Goal: Task Accomplishment & Management: Complete application form

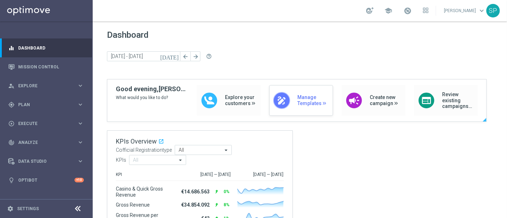
click at [307, 109] on div "draw Manage Templates" at bounding box center [301, 100] width 64 height 31
click at [57, 128] on div "play_circle_outline Execute keyboard_arrow_right" at bounding box center [46, 123] width 92 height 19
click at [39, 137] on link "Campaign Builder" at bounding box center [47, 139] width 56 height 6
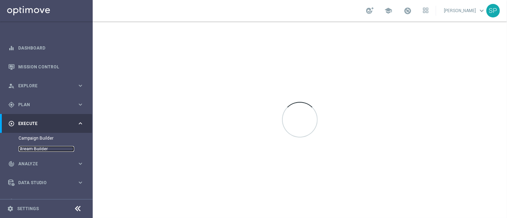
click at [32, 148] on link "Stream Builder" at bounding box center [47, 149] width 56 height 6
click at [36, 140] on link "Campaign Builder" at bounding box center [47, 139] width 56 height 6
click at [37, 147] on link "Stream Builder" at bounding box center [47, 149] width 56 height 6
click at [37, 138] on link "Campaign Builder" at bounding box center [47, 139] width 56 height 6
click at [49, 100] on div "gps_fixed Plan keyboard_arrow_right" at bounding box center [46, 104] width 92 height 19
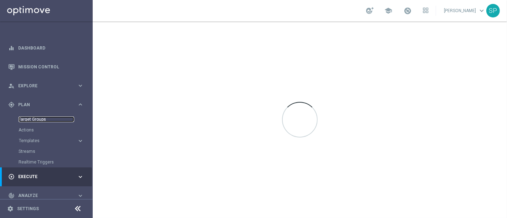
click at [35, 121] on link "Target Groups" at bounding box center [47, 120] width 56 height 6
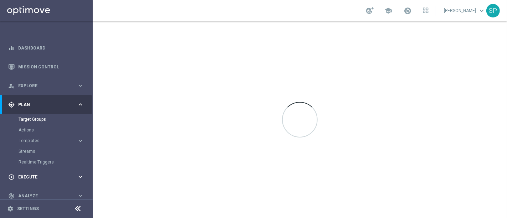
click at [59, 174] on div "play_circle_outline Execute" at bounding box center [42, 177] width 69 height 6
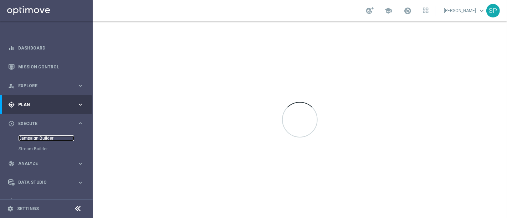
click at [37, 136] on link "Campaign Builder" at bounding box center [47, 139] width 56 height 6
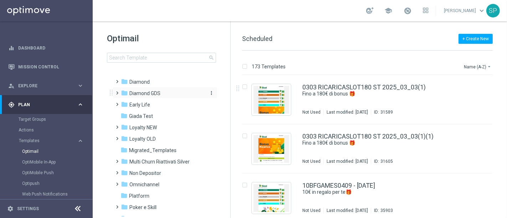
scroll to position [82, 0]
click at [154, 175] on div "folder Non Depositor" at bounding box center [162, 172] width 82 height 8
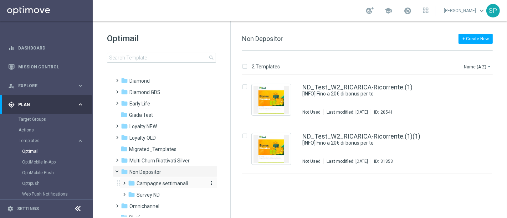
click at [165, 181] on span "Campagne settimanali" at bounding box center [162, 183] width 51 height 6
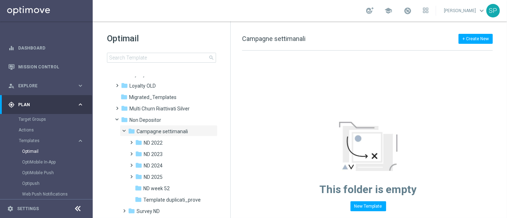
scroll to position [142, 0]
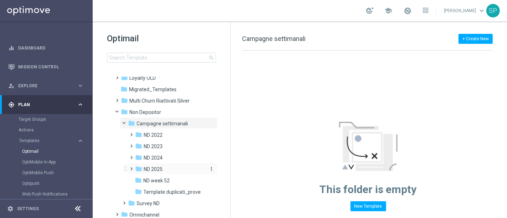
click at [169, 171] on div "folder ND 2025" at bounding box center [170, 169] width 70 height 8
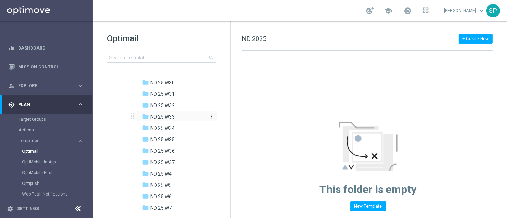
scroll to position [471, 0]
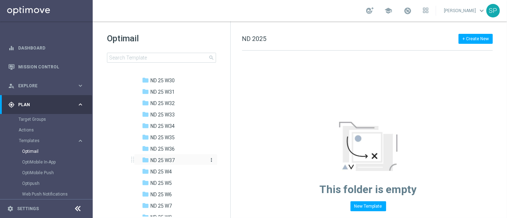
click at [168, 158] on span "ND 25 W37" at bounding box center [163, 160] width 24 height 6
click at [182, 138] on div "folder ND 25 W35" at bounding box center [174, 138] width 64 height 8
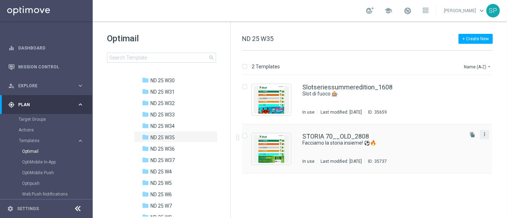
click at [485, 132] on icon "more_vert" at bounding box center [485, 135] width 6 height 6
click at [457, 153] on div "Copy To" at bounding box center [456, 151] width 43 height 5
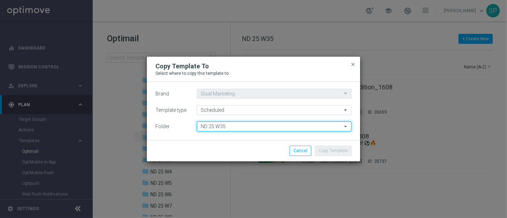
click at [292, 129] on input "ND 25 W35" at bounding box center [274, 127] width 155 height 10
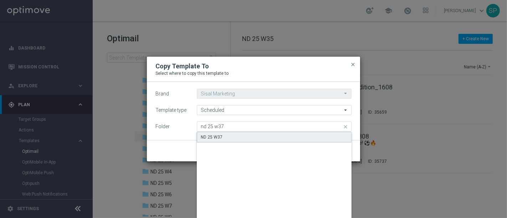
click at [290, 134] on div "ND 25 W37" at bounding box center [274, 137] width 155 height 11
type input "ND 25 W37"
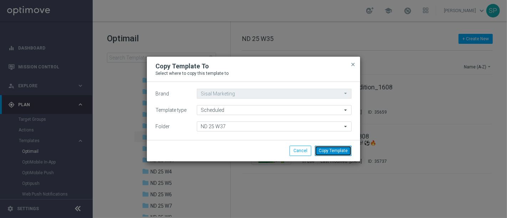
click at [334, 150] on button "Copy Template" at bounding box center [333, 151] width 37 height 10
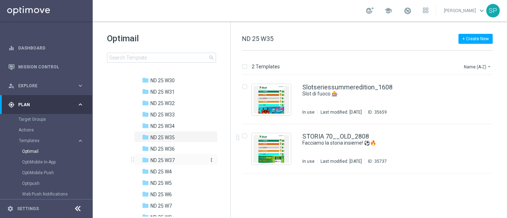
click at [163, 163] on div "folder ND 25 W37" at bounding box center [174, 161] width 64 height 8
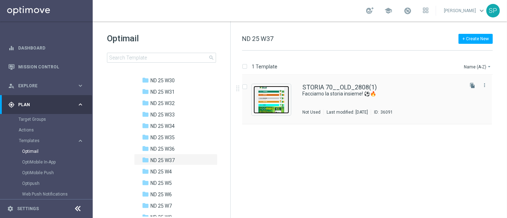
click at [271, 103] on img "Press SPACE to select this row." at bounding box center [272, 100] width 36 height 28
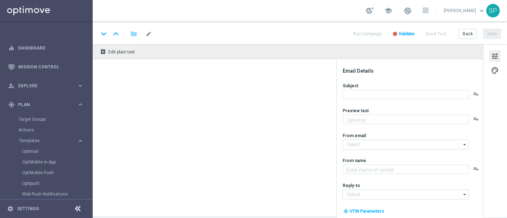
type textarea "Bonus di 70€"
type textarea "SISAL"
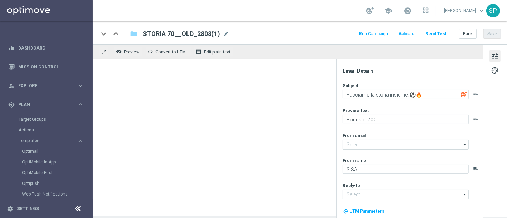
type input "giochidicarte@comunicazioni.sisal.it"
type input "info@sisal.it"
click at [262, 28] on div "keyboard_arrow_down keyboard_arrow_up folder STORIA 70__OLD_2808(1) STORIA 70__…" at bounding box center [300, 32] width 414 height 23
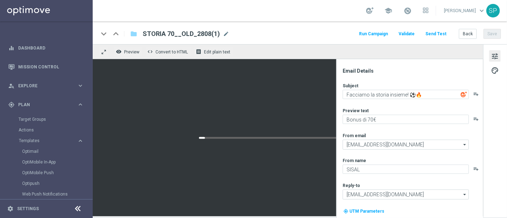
click at [254, 29] on div "keyboard_arrow_down keyboard_arrow_up folder STORIA 70__OLD_2808(1) STORIA 70__…" at bounding box center [300, 32] width 414 height 23
click at [227, 32] on div "keyboard_arrow_down keyboard_arrow_up folder STORIA 70__OLD_2808(1) STORIA 70__…" at bounding box center [299, 33] width 403 height 9
click at [223, 37] on span "mode_edit" at bounding box center [226, 34] width 6 height 6
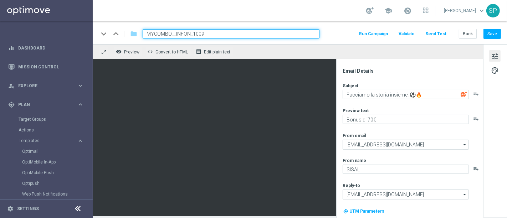
type input "MYCOMBO__INFOND_1009"
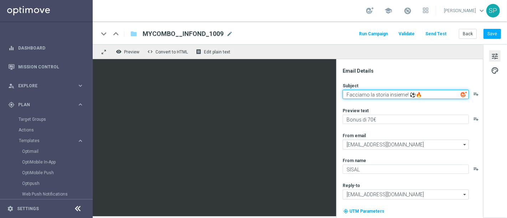
drag, startPoint x: 428, startPoint y: 94, endPoint x: 336, endPoint y: 102, distance: 92.4
click at [240, 43] on div "keyboard_arrow_down keyboard_arrow_up folder MYCOMBO__INFOND_1009 MYCOMBO__INFO…" at bounding box center [300, 118] width 414 height 195
paste textarea "⚡ Crea la tua giocata perfetta su una sola partita!"
click at [348, 94] on textarea "⚡ Crea la tua giocata perfetta su una sola partita!" at bounding box center [406, 94] width 126 height 9
type textarea "⚡ Crea la tua giocata perfetta su una sola partita!"
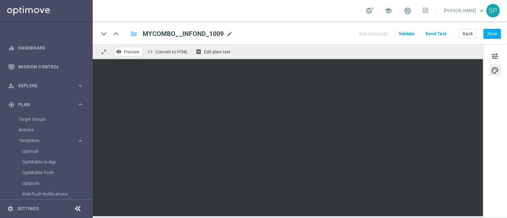
click at [120, 54] on button "remove_red_eye Preview" at bounding box center [128, 51] width 29 height 9
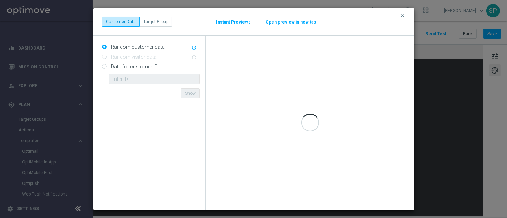
click at [279, 19] on button "Open preview in new tab" at bounding box center [290, 22] width 51 height 6
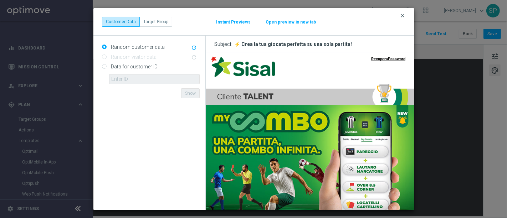
click at [404, 17] on icon "clear" at bounding box center [403, 16] width 6 height 6
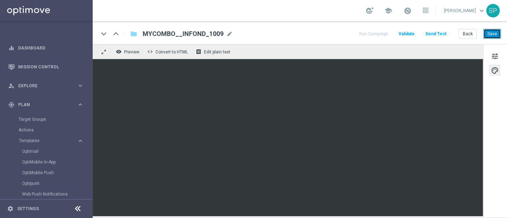
click at [489, 29] on button "Save" at bounding box center [492, 34] width 17 height 10
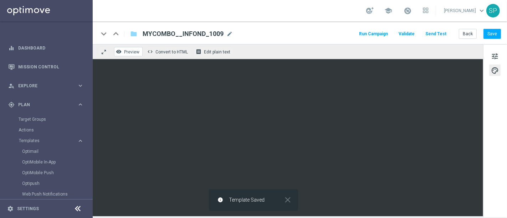
click at [129, 54] on button "remove_red_eye Preview" at bounding box center [128, 51] width 29 height 9
click at [130, 50] on span "Preview" at bounding box center [131, 52] width 15 height 5
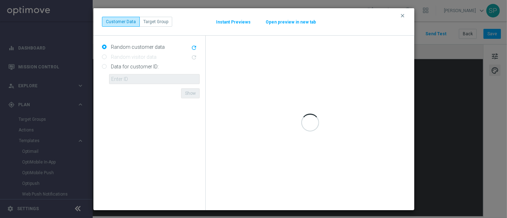
click at [289, 25] on button "Open preview in new tab" at bounding box center [290, 22] width 51 height 6
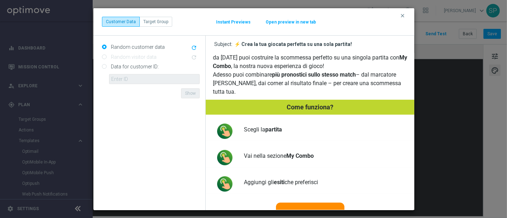
scroll to position [148, 0]
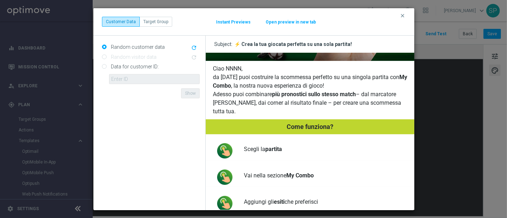
click at [325, 74] on p "da oggi puoi costruire la scommessa perfetto su una singola partita con My Comb…" at bounding box center [310, 81] width 194 height 17
click at [403, 17] on icon "clear" at bounding box center [403, 16] width 6 height 6
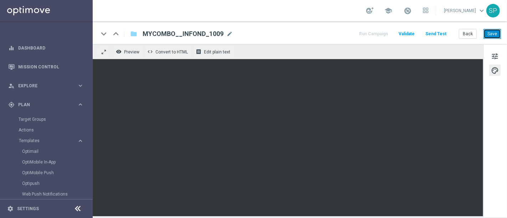
click at [489, 35] on button "Save" at bounding box center [492, 34] width 17 height 10
click at [490, 29] on button "Save" at bounding box center [492, 34] width 17 height 10
click at [495, 38] on button "Save" at bounding box center [492, 34] width 17 height 10
click at [488, 34] on button "Save" at bounding box center [492, 34] width 17 height 10
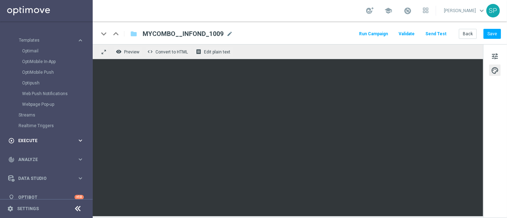
click at [65, 143] on div "play_circle_outline Execute" at bounding box center [42, 141] width 69 height 6
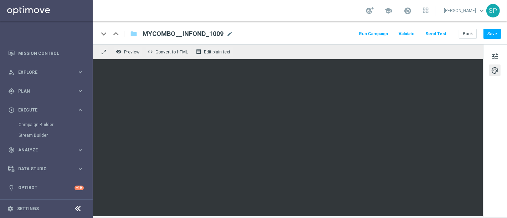
scroll to position [13, 0]
click at [41, 123] on link "Campaign Builder" at bounding box center [47, 125] width 56 height 6
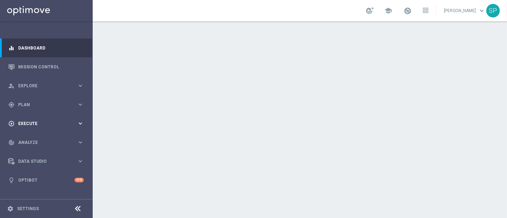
click at [67, 132] on div "play_circle_outline Execute keyboard_arrow_right" at bounding box center [46, 123] width 92 height 19
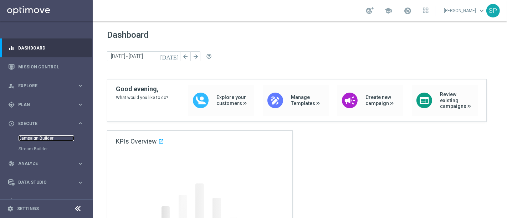
click at [39, 138] on link "Campaign Builder" at bounding box center [47, 139] width 56 height 6
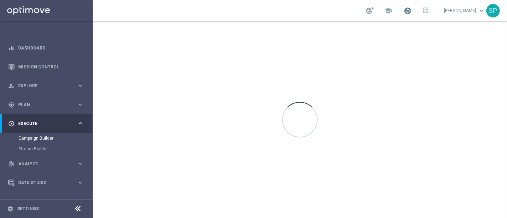
click at [412, 12] on span at bounding box center [408, 11] width 8 height 8
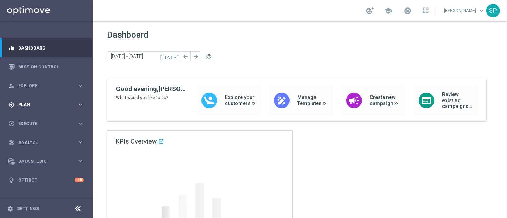
click at [38, 112] on div "gps_fixed Plan keyboard_arrow_right" at bounding box center [46, 104] width 92 height 19
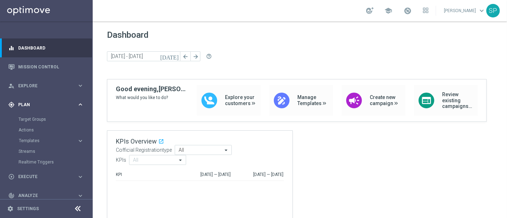
click at [22, 103] on span "Plan" at bounding box center [47, 105] width 59 height 4
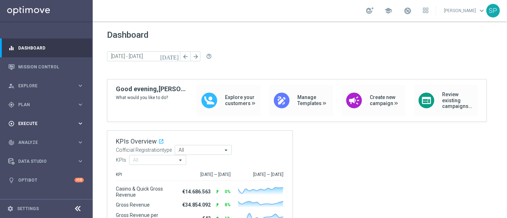
click at [25, 125] on span "Execute" at bounding box center [47, 124] width 59 height 4
click at [31, 138] on link "Campaign Builder" at bounding box center [47, 139] width 56 height 6
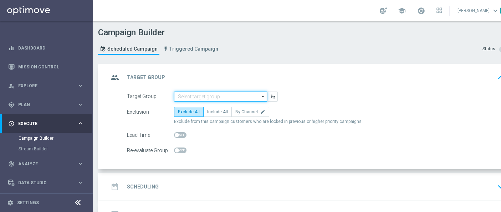
click at [181, 93] on input at bounding box center [220, 97] width 93 height 10
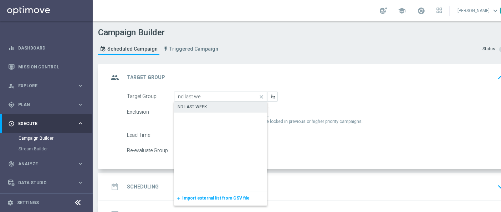
click at [195, 106] on div "ND LAST WEEK" at bounding box center [192, 107] width 29 height 6
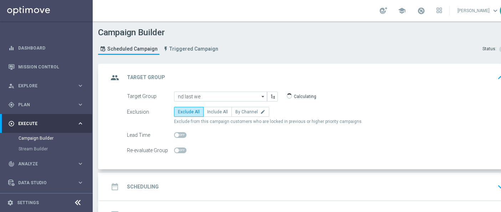
type input "ND LAST WEEK"
click at [216, 109] on span "Include All" at bounding box center [217, 111] width 21 height 5
click at [212, 111] on input "Include All" at bounding box center [209, 113] width 5 height 5
radio input "true"
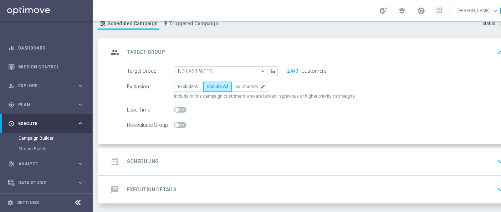
scroll to position [48, 0]
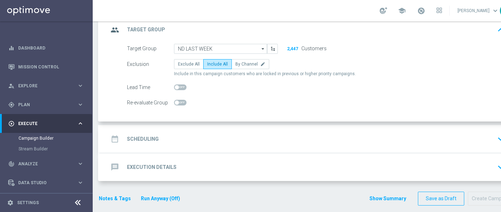
click at [287, 138] on div "date_range Scheduling keyboard_arrow_down" at bounding box center [307, 139] width 398 height 14
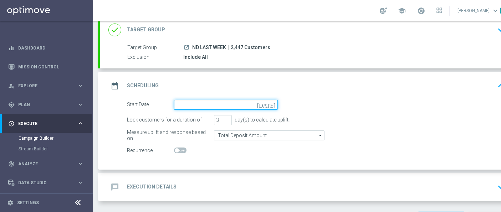
click at [234, 106] on input at bounding box center [226, 105] width 104 height 10
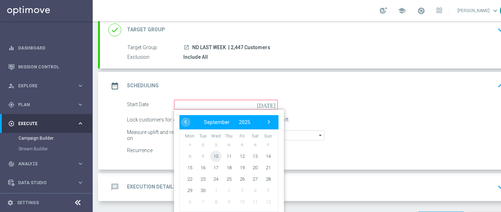
click at [215, 158] on span "10" at bounding box center [215, 156] width 11 height 11
type input "10 Sep 2025"
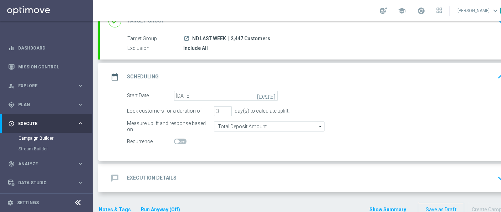
scroll to position [68, 0]
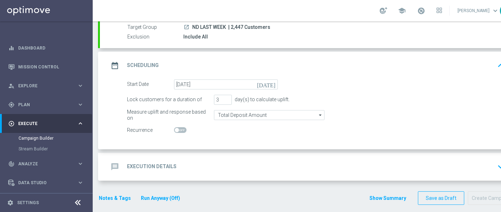
click at [237, 176] on div "message Execution Details keyboard_arrow_down" at bounding box center [307, 167] width 415 height 28
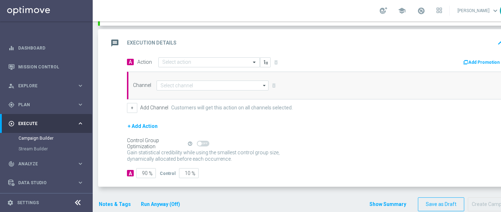
scroll to position [149, 0]
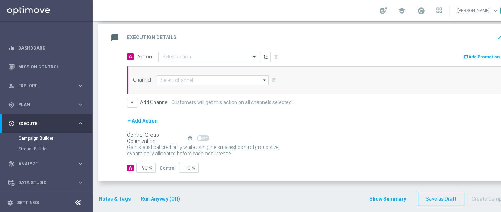
click at [248, 57] on div at bounding box center [209, 57] width 101 height 6
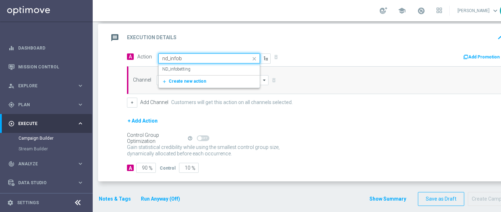
type input "nd_infobe"
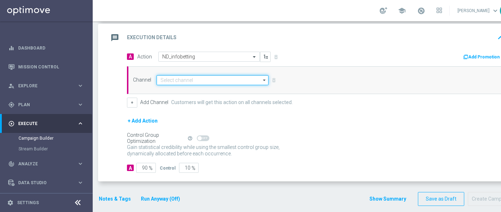
click at [253, 83] on input at bounding box center [213, 80] width 112 height 10
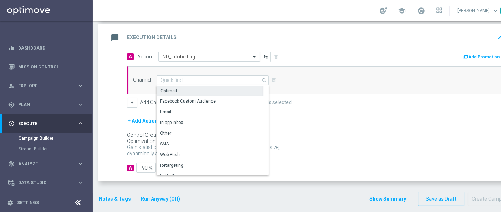
click at [231, 88] on div "Optimail" at bounding box center [210, 91] width 107 height 11
type input "Optimail"
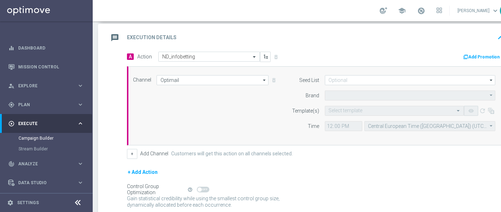
type input "Sisal Marketing"
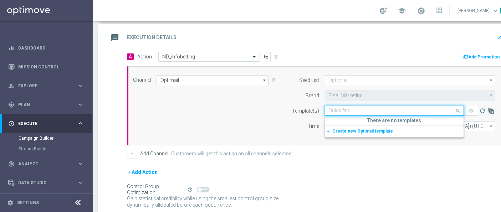
click at [332, 110] on input "text" at bounding box center [387, 111] width 117 height 6
type input "m"
type input "n"
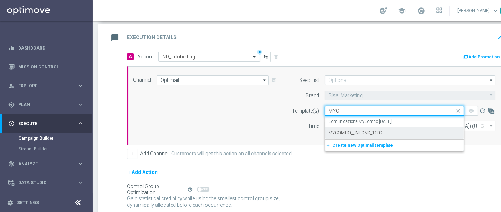
click at [346, 128] on div "MYCOMBO__INFOND_1009" at bounding box center [394, 133] width 131 height 12
type input "MYC"
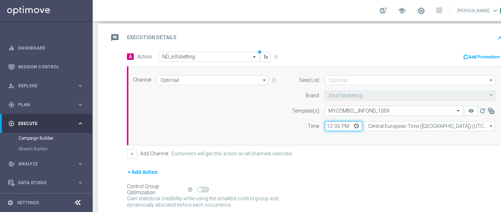
click at [329, 125] on input "12:00" at bounding box center [343, 126] width 37 height 10
type input "18:20"
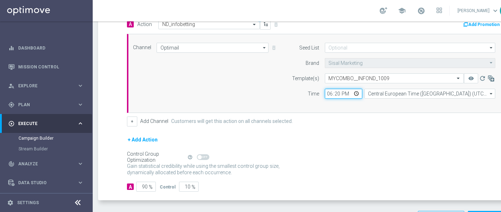
scroll to position [200, 0]
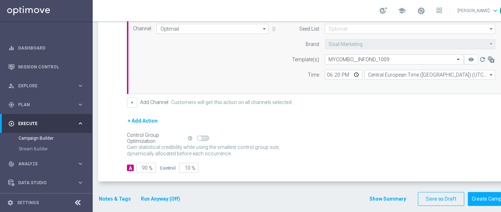
click at [117, 200] on button "Notes & Tags" at bounding box center [115, 199] width 34 height 9
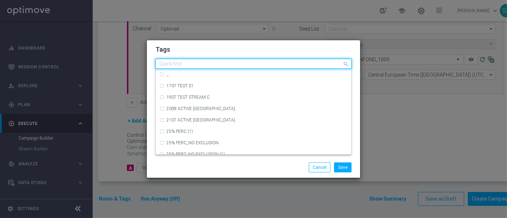
click at [248, 66] on input "text" at bounding box center [250, 64] width 183 height 6
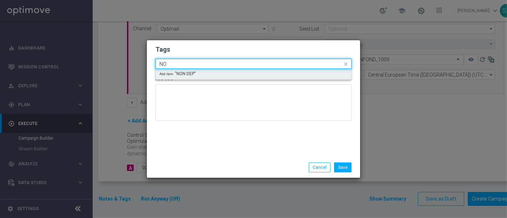
type input "N"
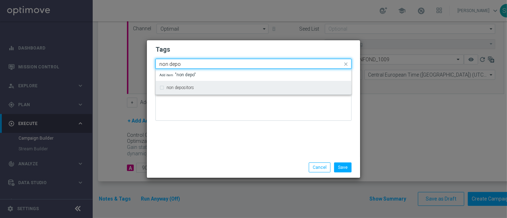
type input "non depo"
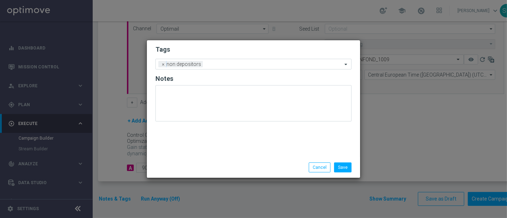
click at [277, 41] on div "Tags Add a new tag × non depositors Notes" at bounding box center [253, 98] width 213 height 117
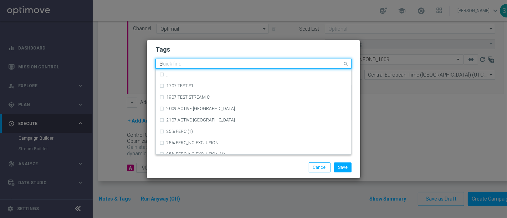
click at [263, 67] on input "c" at bounding box center [250, 64] width 183 height 6
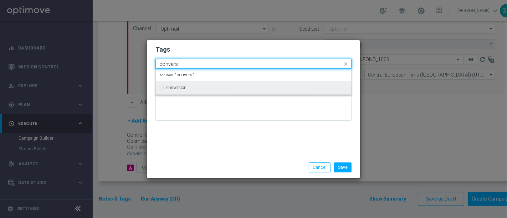
type input "convers"
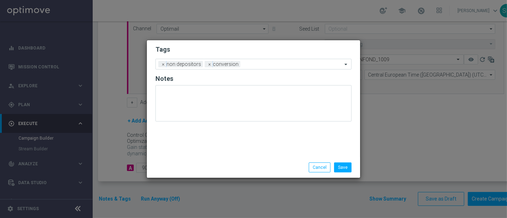
click at [274, 52] on h2 "Tags" at bounding box center [253, 49] width 196 height 9
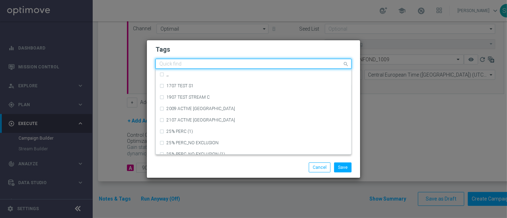
click at [270, 60] on div "Quick find × non depositors × conversion" at bounding box center [249, 64] width 187 height 9
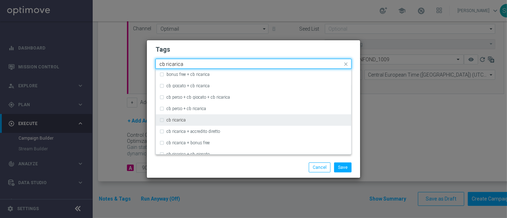
drag, startPoint x: 255, startPoint y: 62, endPoint x: 136, endPoint y: 67, distance: 119.2
click at [136, 67] on modal-container "Tags Quick find × non depositors × conversion cb ricarica bonus free + cb ricar…" at bounding box center [253, 109] width 507 height 218
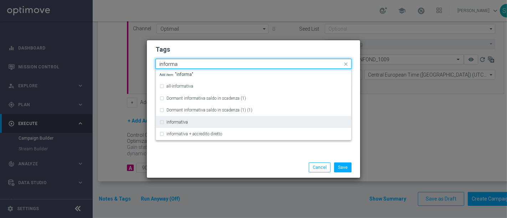
type input "informa"
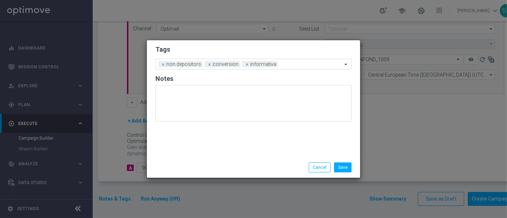
click at [183, 51] on h2 "Tags" at bounding box center [253, 49] width 196 height 9
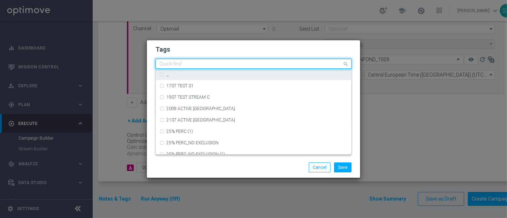
click at [297, 69] on ng-select "Quick find × non depositors × conversion × informativa ,, 1707 TEST S1 1907 TES…" at bounding box center [253, 64] width 196 height 10
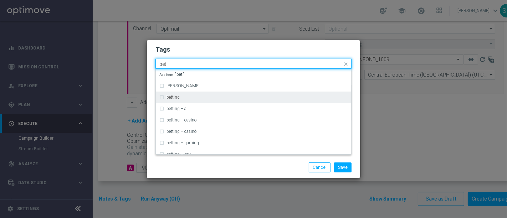
click at [277, 96] on div "betting" at bounding box center [257, 97] width 181 height 4
type input "bet"
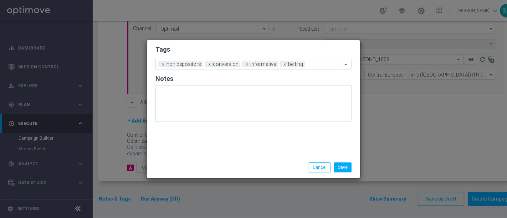
click at [301, 39] on modal-container "Tags Add a new tag × non depositors × conversion × informativa × betting Notes …" at bounding box center [253, 109] width 507 height 218
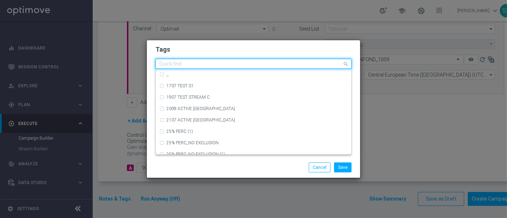
click at [319, 68] on div at bounding box center [250, 64] width 184 height 7
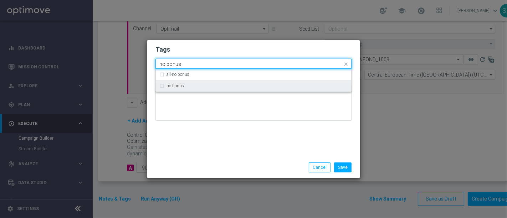
click at [315, 82] on div "no bonus" at bounding box center [253, 85] width 188 height 11
type input "no bonus"
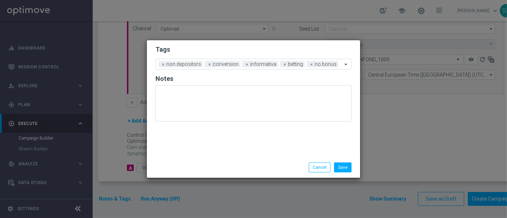
click at [325, 51] on h2 "Tags" at bounding box center [253, 49] width 196 height 9
click at [342, 169] on button "Save" at bounding box center [342, 168] width 17 height 10
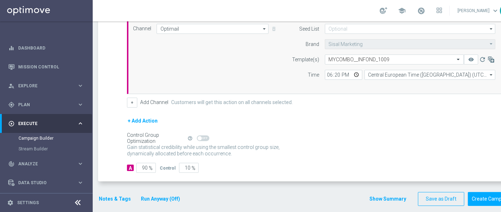
click at [379, 202] on div "Show Summary Save as Draft Create Campaign" at bounding box center [442, 199] width 146 height 14
click at [388, 197] on button "Show Summary" at bounding box center [387, 199] width 37 height 8
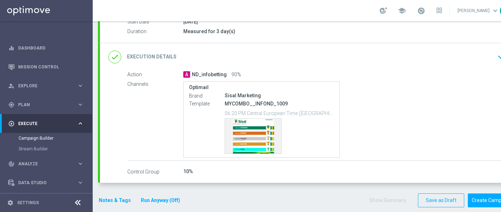
scroll to position [128, 0]
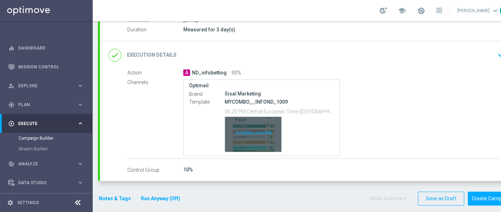
click at [260, 138] on div "Template preview" at bounding box center [253, 134] width 56 height 35
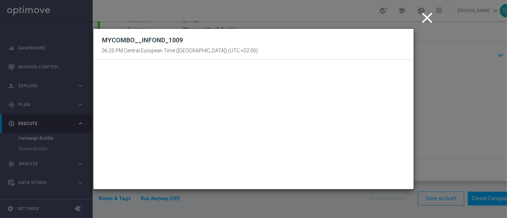
click at [423, 22] on icon "close" at bounding box center [427, 18] width 18 height 18
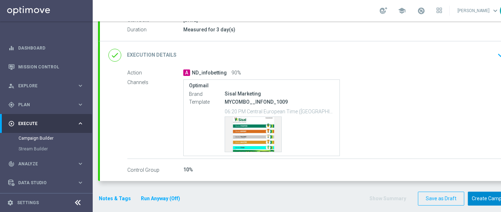
click at [494, 203] on button "Create Campaign" at bounding box center [491, 199] width 47 height 14
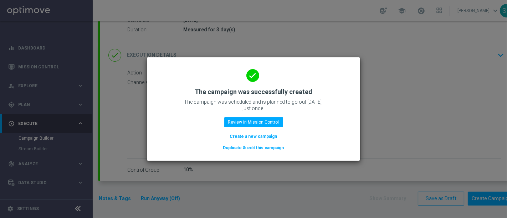
click at [267, 137] on button "Create a new campaign" at bounding box center [253, 137] width 49 height 8
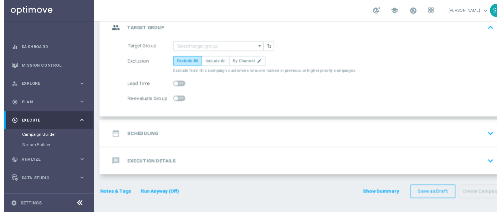
scroll to position [0, 0]
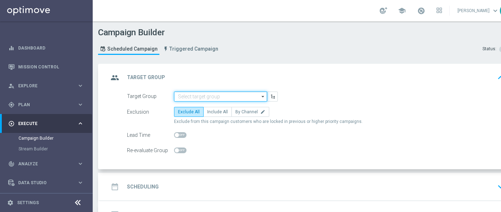
click at [250, 99] on input at bounding box center [220, 97] width 93 height 10
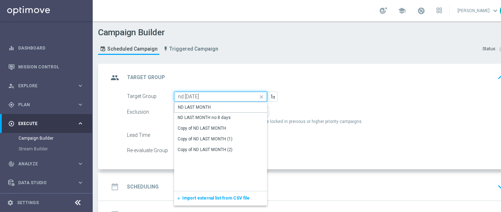
type input "ND LAST MONTH"
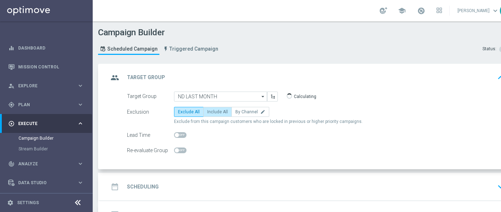
click at [207, 115] on label "Include All" at bounding box center [217, 112] width 29 height 10
click at [207, 115] on input "Include All" at bounding box center [209, 113] width 5 height 5
radio input "true"
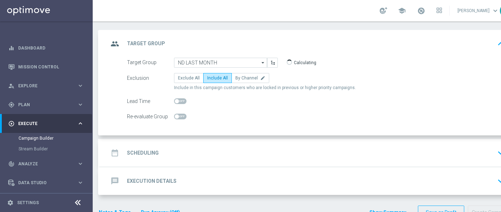
scroll to position [36, 0]
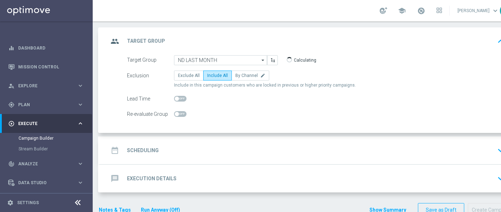
click at [373, 148] on div "date_range Scheduling keyboard_arrow_down" at bounding box center [307, 151] width 398 height 14
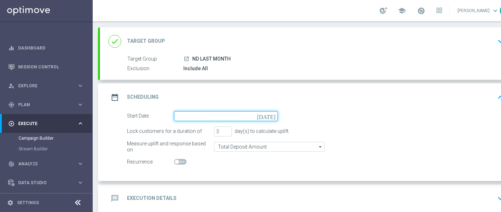
click at [239, 117] on input at bounding box center [226, 116] width 104 height 10
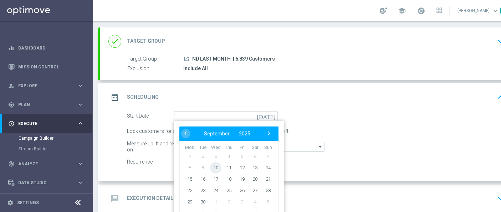
click at [218, 165] on span "10" at bounding box center [215, 167] width 11 height 11
type input "10 Sep 2025"
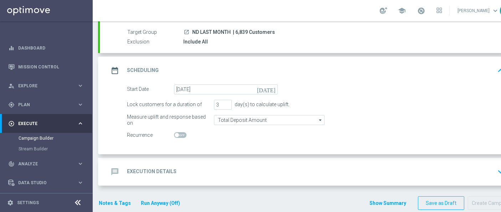
scroll to position [68, 0]
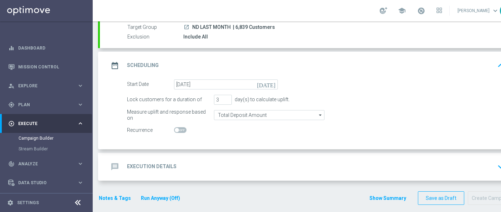
click at [283, 156] on div "message Execution Details keyboard_arrow_down" at bounding box center [307, 167] width 415 height 28
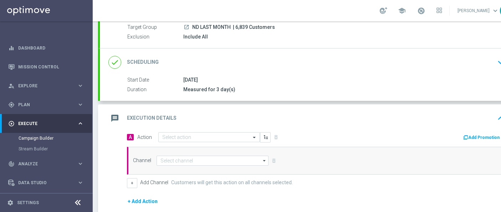
scroll to position [149, 0]
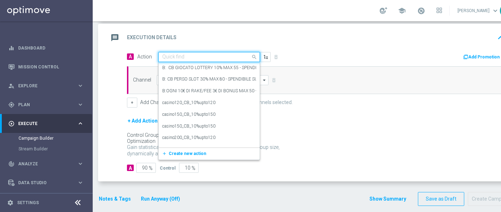
click at [234, 58] on input "text" at bounding box center [202, 57] width 80 height 6
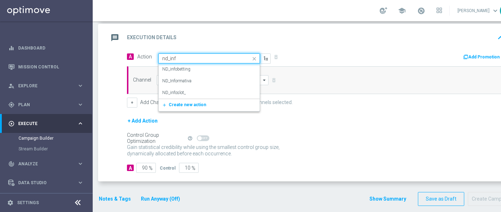
type input "nd_info"
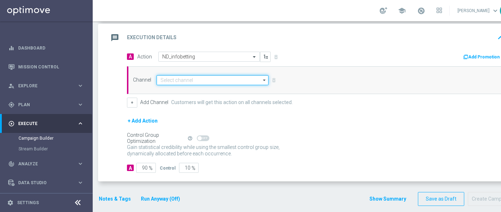
click at [209, 80] on input at bounding box center [213, 80] width 112 height 10
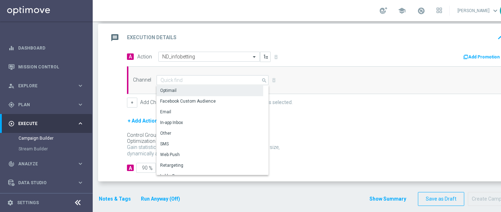
click at [204, 93] on div "Optimail" at bounding box center [210, 91] width 107 height 10
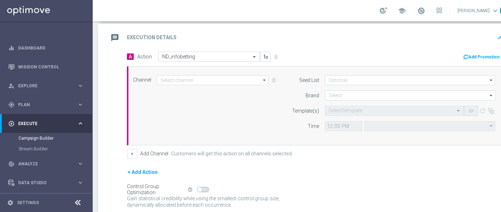
type input "Optimail"
type input "Central European Time (Berlin) (UTC +02:00)"
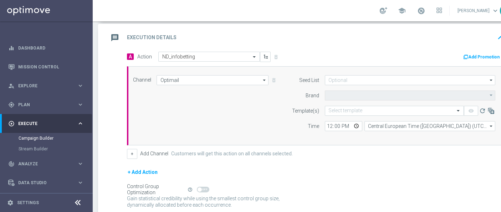
type input "Sisal Marketing"
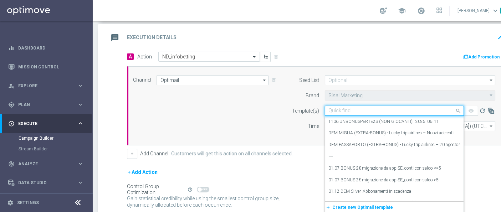
click at [380, 109] on input "text" at bounding box center [387, 111] width 117 height 6
paste input "https://www.sisal.it/scommesse-matchpoint/my-combo"
type input "https://www.sisal.it/scommesse-matchpoint/my-combo"
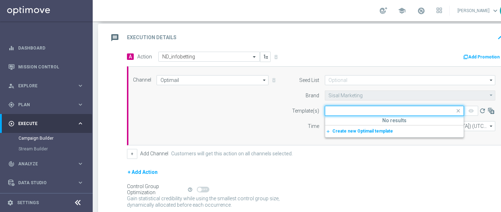
scroll to position [0, 0]
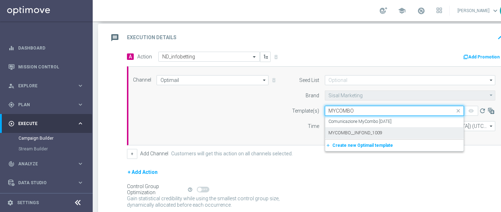
click at [369, 136] on div "MYCOMBO__INFOND_1009" at bounding box center [394, 133] width 131 height 12
type input "MYCOMBO"
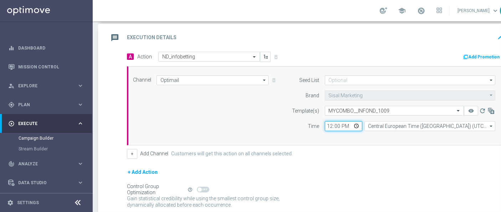
click at [332, 125] on input "12:00" at bounding box center [343, 126] width 37 height 10
type input "18:20"
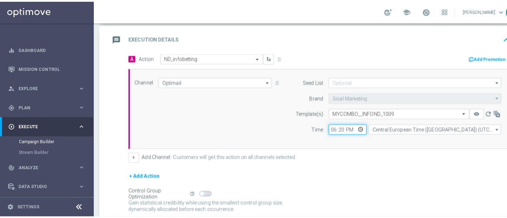
scroll to position [200, 0]
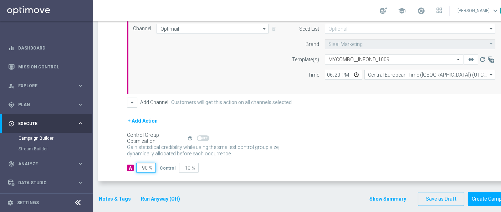
click at [154, 165] on input "90" at bounding box center [146, 168] width 20 height 10
click at [112, 195] on button "Notes & Tags" at bounding box center [115, 199] width 34 height 9
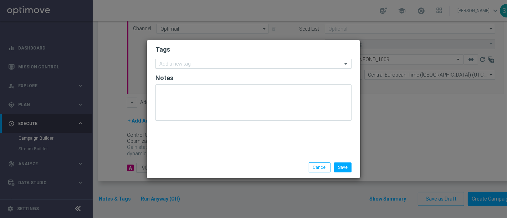
click at [222, 66] on input "text" at bounding box center [250, 64] width 183 height 6
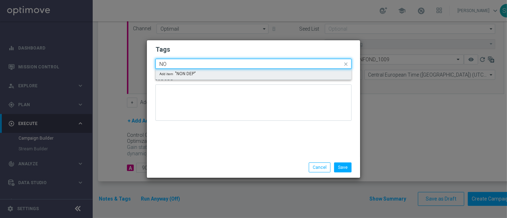
type input "N"
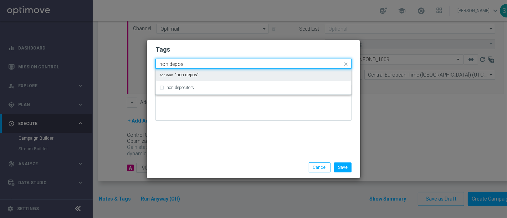
type input "non depos"
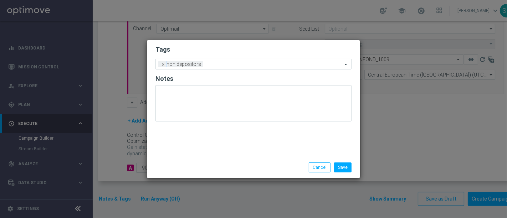
click at [232, 54] on form "Tags Add a new tag × non depositors Notes" at bounding box center [253, 85] width 196 height 83
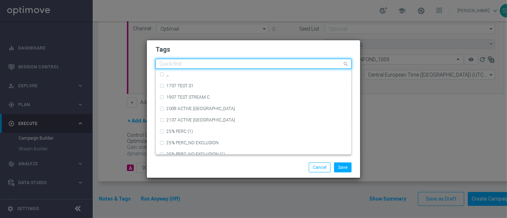
click at [229, 65] on input "text" at bounding box center [250, 64] width 183 height 6
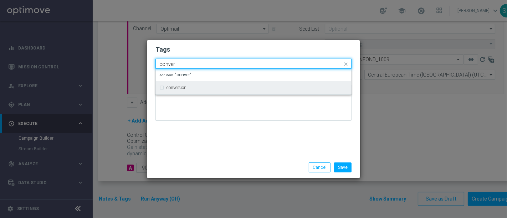
type input "conver"
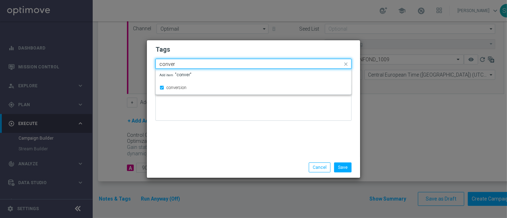
click at [233, 61] on input "conver" at bounding box center [250, 64] width 183 height 6
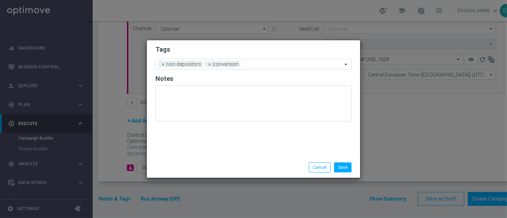
click at [243, 49] on h2 "Tags" at bounding box center [253, 49] width 196 height 9
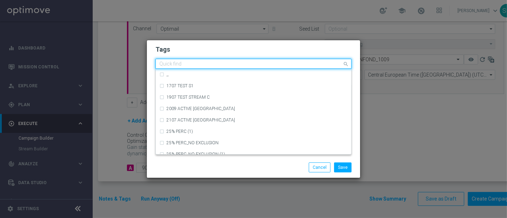
click at [249, 64] on input "text" at bounding box center [250, 64] width 183 height 6
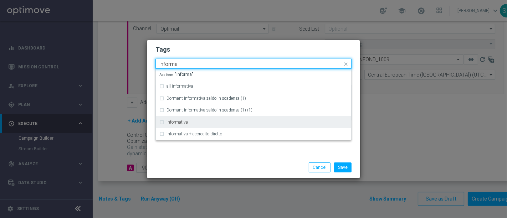
type input "informa"
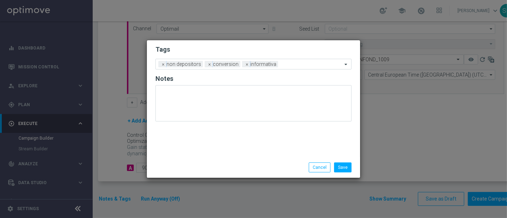
click at [270, 56] on form "Tags Add a new tag × non depositors × conversion × informativa Notes" at bounding box center [253, 85] width 196 height 83
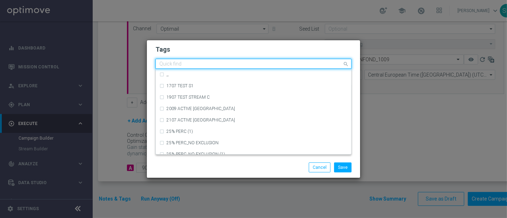
click at [280, 65] on input "text" at bounding box center [250, 64] width 183 height 6
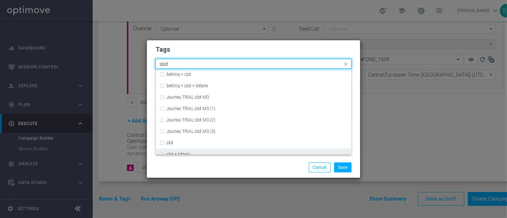
scroll to position [6, 0]
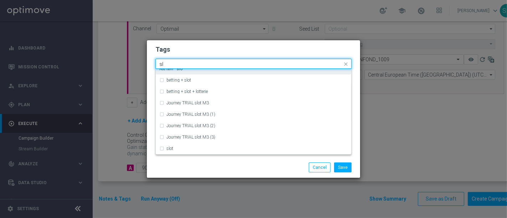
type input "s"
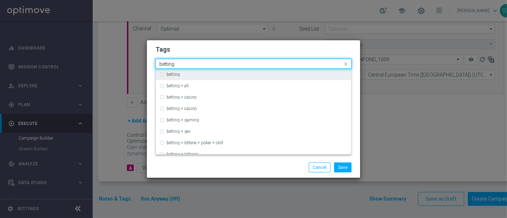
type input "betting"
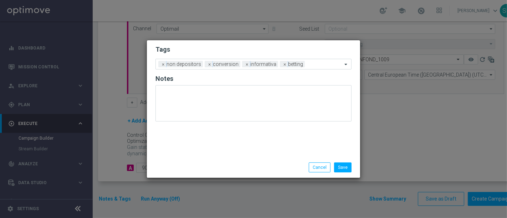
click at [313, 47] on h2 "Tags" at bounding box center [253, 49] width 196 height 9
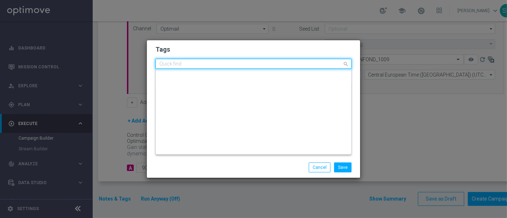
click at [317, 63] on input "text" at bounding box center [250, 64] width 183 height 6
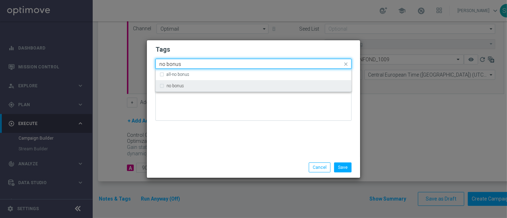
click at [302, 85] on div "no bonus" at bounding box center [257, 86] width 181 height 4
type input "no bonus"
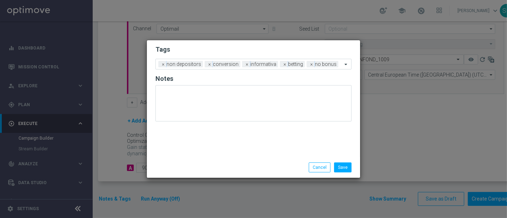
click at [280, 159] on div "Save Cancel" at bounding box center [253, 167] width 213 height 21
click at [337, 163] on button "Save" at bounding box center [342, 168] width 17 height 10
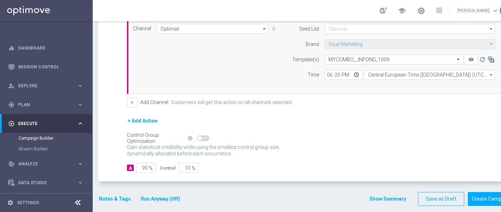
click at [377, 195] on button "Show Summary" at bounding box center [387, 199] width 37 height 8
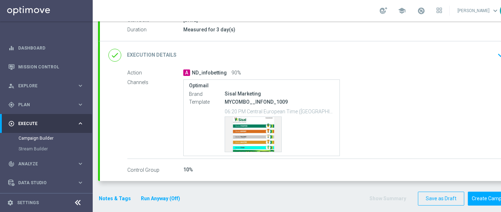
scroll to position [6, 0]
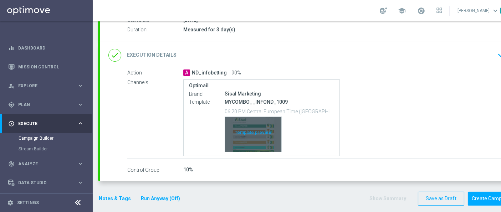
click at [225, 132] on div "Template preview" at bounding box center [253, 134] width 56 height 35
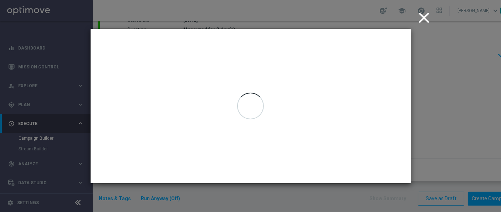
scroll to position [0, 0]
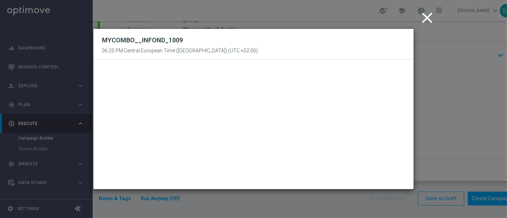
click at [426, 8] on button "close" at bounding box center [428, 18] width 22 height 22
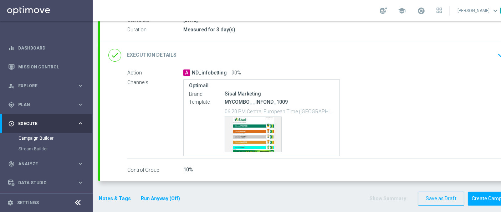
scroll to position [6, 0]
click at [485, 192] on button "Create Campaign" at bounding box center [491, 199] width 47 height 14
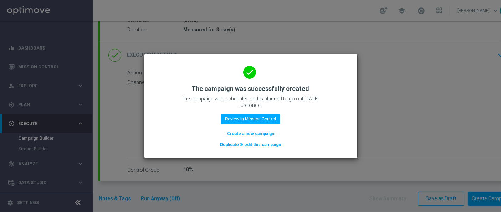
scroll to position [0, 0]
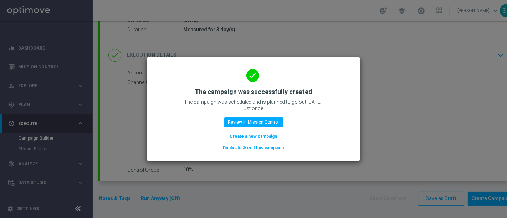
click at [239, 137] on button "Create a new campaign" at bounding box center [253, 137] width 49 height 8
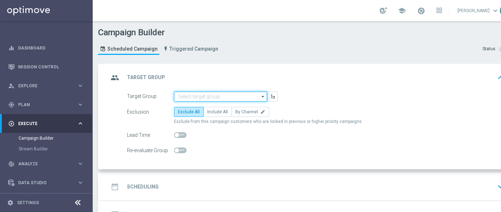
click at [201, 99] on input at bounding box center [220, 97] width 93 height 10
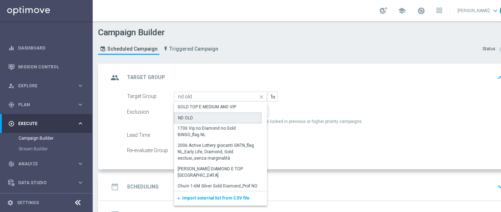
click at [249, 116] on div "ND OLD" at bounding box center [217, 118] width 87 height 11
type input "ND OLD"
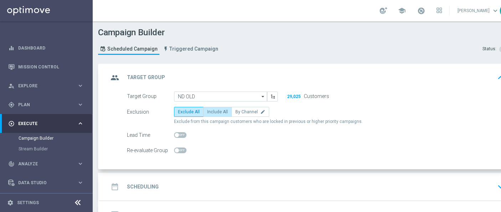
click at [216, 112] on span "Include All" at bounding box center [217, 111] width 21 height 5
click at [212, 112] on input "Include All" at bounding box center [209, 113] width 5 height 5
radio input "true"
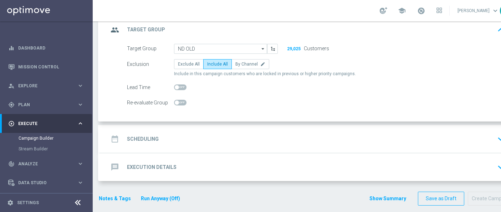
click at [244, 132] on div "date_range Scheduling keyboard_arrow_down" at bounding box center [307, 139] width 398 height 14
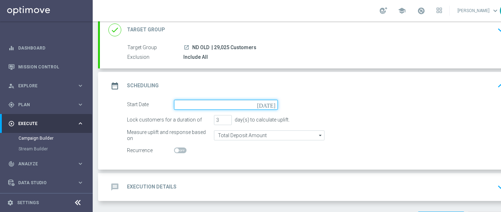
click at [249, 108] on input at bounding box center [226, 105] width 104 height 10
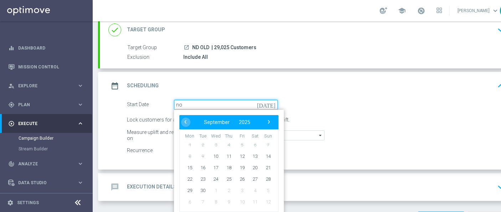
type input "n"
click at [215, 158] on span "10" at bounding box center [215, 156] width 11 height 11
type input "10 Sep 2025"
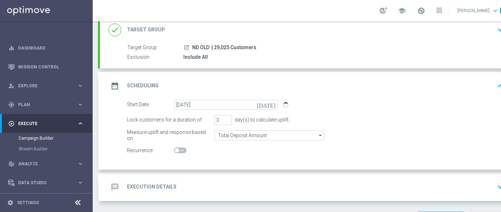
click at [296, 71] on accordion "done Target Group keyboard_arrow_down Target Group launch ND OLD | 29,025 Custo…" at bounding box center [306, 108] width 417 height 185
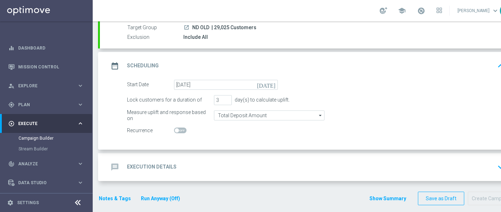
scroll to position [68, 0]
click at [259, 162] on div "message Execution Details keyboard_arrow_down" at bounding box center [307, 167] width 398 height 14
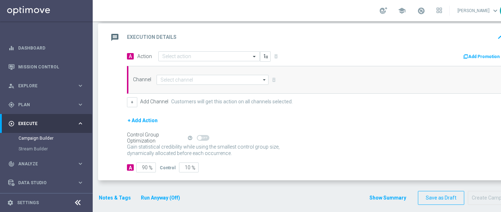
scroll to position [149, 0]
click at [236, 54] on input "text" at bounding box center [202, 57] width 80 height 6
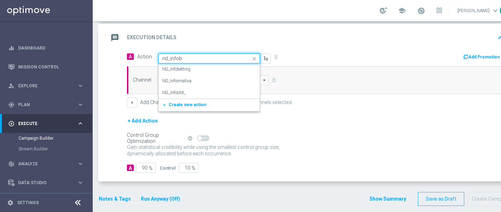
type input "nd_infobe"
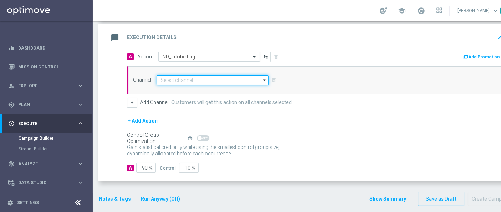
click at [228, 78] on input at bounding box center [213, 80] width 112 height 10
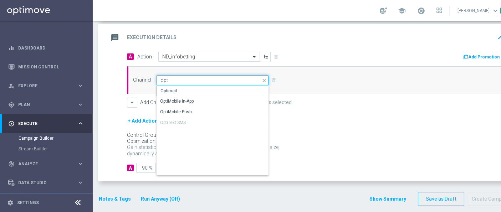
type input "Optimail"
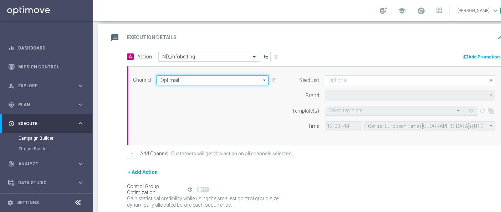
type input "Sisal Marketing"
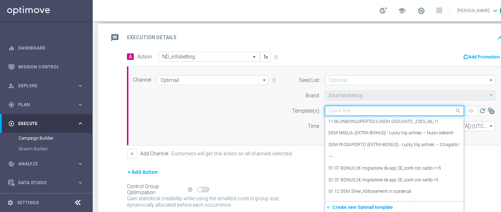
click at [344, 106] on div "Quick find" at bounding box center [394, 111] width 139 height 10
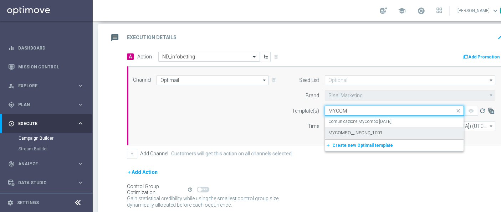
type input "MYCOM"
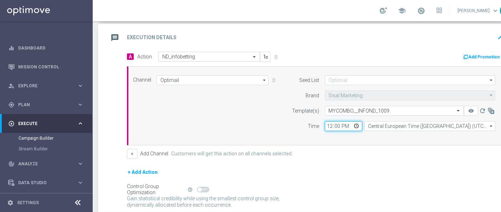
click at [329, 124] on input "12:00" at bounding box center [343, 126] width 37 height 10
type input "18:20"
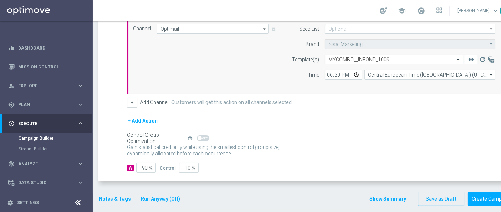
click at [108, 196] on button "Notes & Tags" at bounding box center [115, 199] width 34 height 9
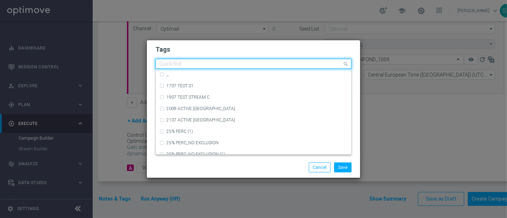
click at [240, 64] on input "text" at bounding box center [250, 64] width 183 height 6
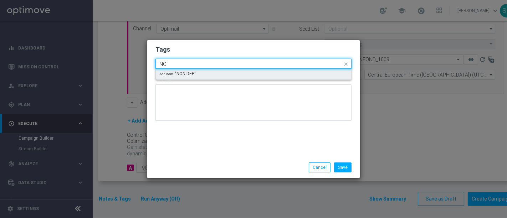
type input "N"
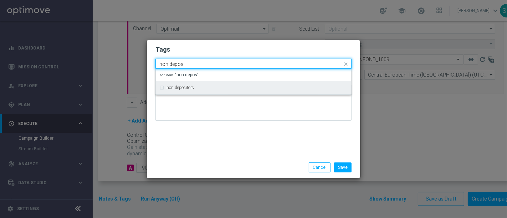
type input "non depos"
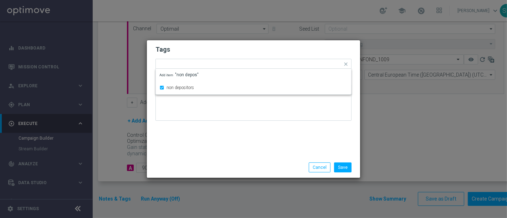
click at [260, 51] on h2 "Tags" at bounding box center [253, 49] width 196 height 9
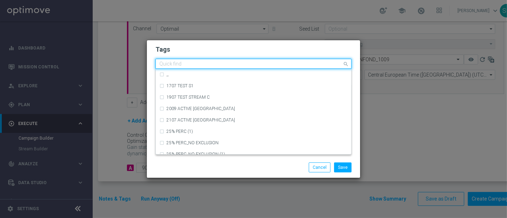
click at [261, 62] on input "text" at bounding box center [250, 64] width 183 height 6
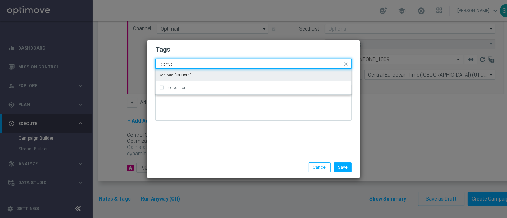
type input "conver"
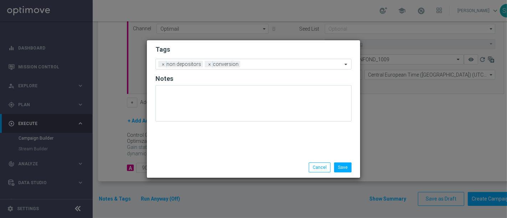
click at [276, 48] on h2 "Tags" at bounding box center [253, 49] width 196 height 9
click at [272, 63] on input "text" at bounding box center [292, 65] width 99 height 6
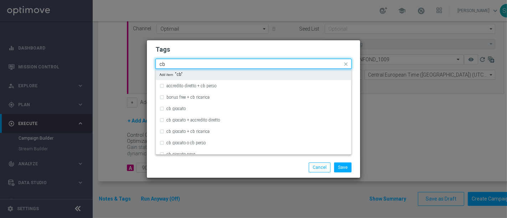
type input "c"
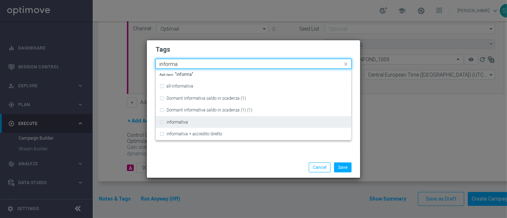
type input "informa"
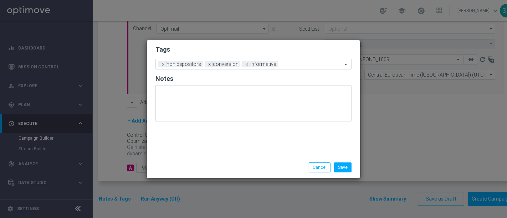
click at [298, 50] on h2 "Tags" at bounding box center [253, 49] width 196 height 9
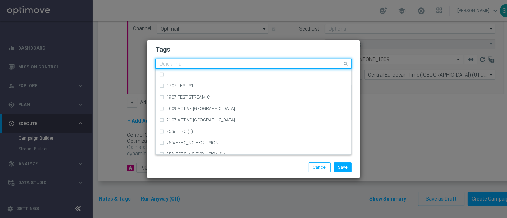
click at [296, 65] on input "text" at bounding box center [250, 64] width 183 height 6
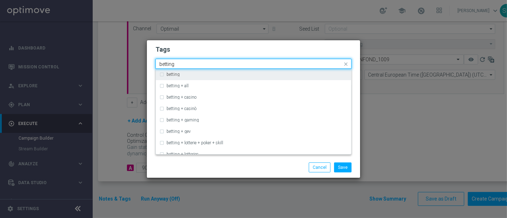
type input "betting"
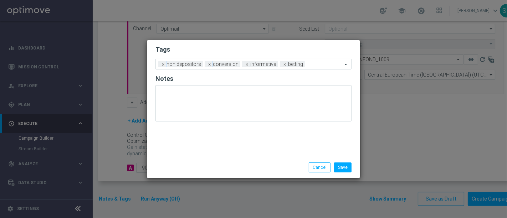
click at [317, 48] on h2 "Tags" at bounding box center [253, 49] width 196 height 9
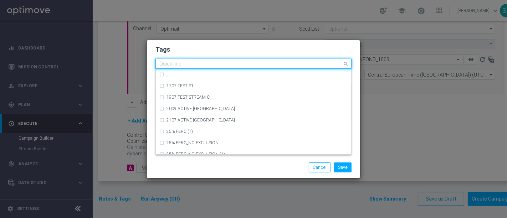
click at [318, 65] on input "text" at bounding box center [250, 64] width 183 height 6
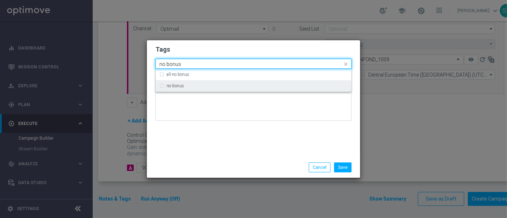
click at [310, 84] on div "no bonus" at bounding box center [257, 86] width 181 height 4
type input "no bonus"
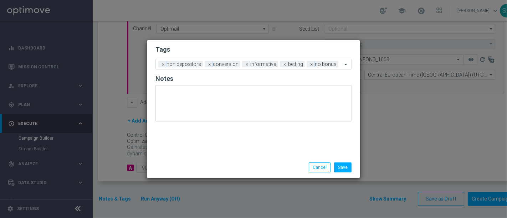
click at [281, 137] on div "Tags Add a new tag × non depositors × conversion × informativa × betting × no b…" at bounding box center [253, 98] width 213 height 117
click at [341, 167] on button "Save" at bounding box center [342, 168] width 17 height 10
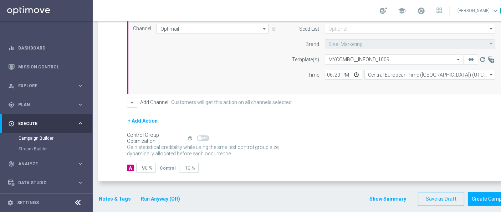
click at [389, 192] on div "Show Summary Save as Draft Create Campaign" at bounding box center [442, 199] width 146 height 14
click at [389, 198] on button "Show Summary" at bounding box center [387, 199] width 37 height 8
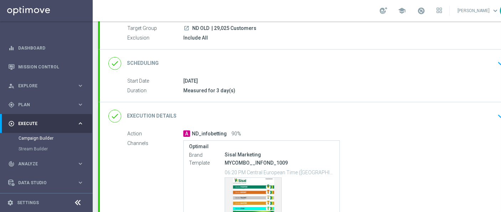
scroll to position [128, 0]
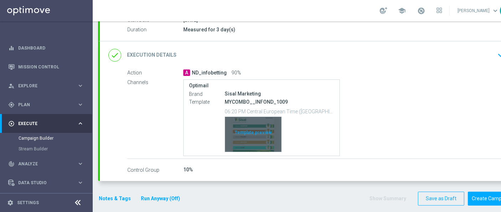
click at [250, 122] on div "Template preview" at bounding box center [253, 134] width 56 height 35
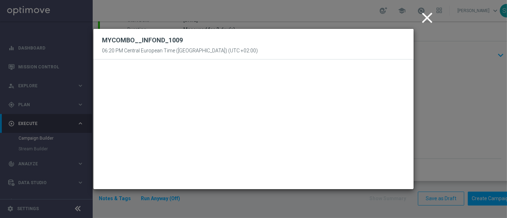
click at [430, 14] on icon "close" at bounding box center [427, 18] width 18 height 18
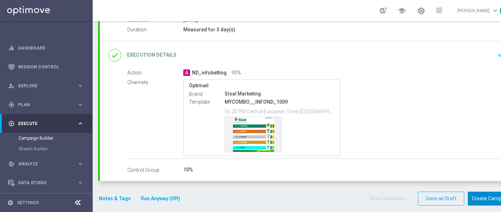
click at [488, 192] on button "Create Campaign" at bounding box center [491, 199] width 47 height 14
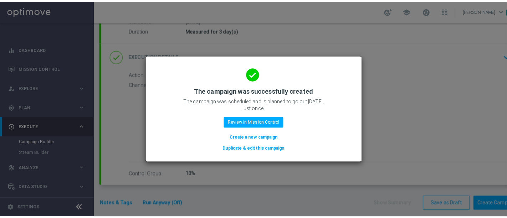
scroll to position [0, 0]
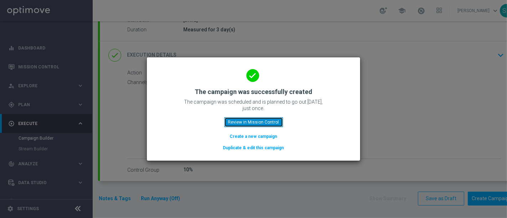
click at [276, 123] on button "Review in Mission Control" at bounding box center [253, 122] width 59 height 10
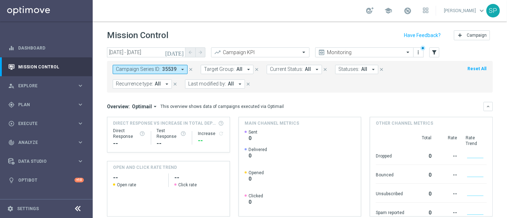
click at [190, 69] on icon "close" at bounding box center [190, 69] width 5 height 5
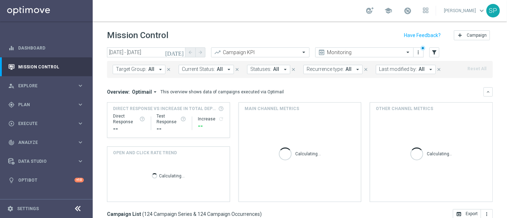
click at [420, 68] on button "Last modified by: All arrow_drop_down" at bounding box center [406, 69] width 60 height 9
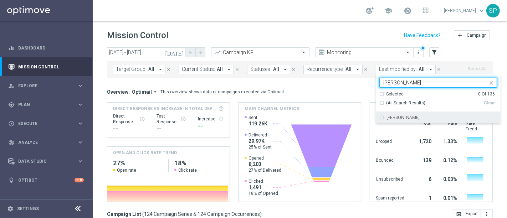
click at [386, 114] on div "[PERSON_NAME]" at bounding box center [438, 117] width 118 height 11
type input "piraino"
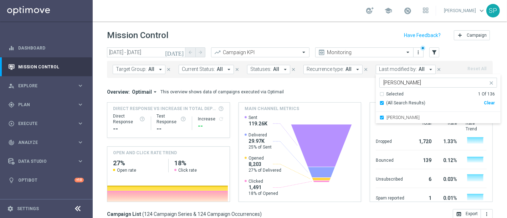
click at [337, 29] on div "Mission Control add Campaign" at bounding box center [300, 36] width 386 height 14
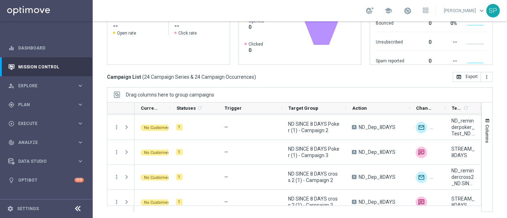
scroll to position [507, 0]
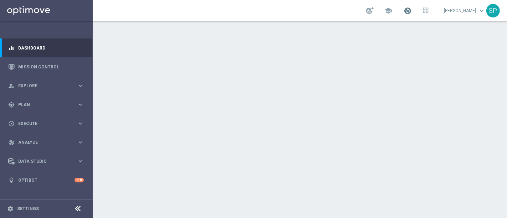
click at [409, 12] on span at bounding box center [408, 11] width 8 height 8
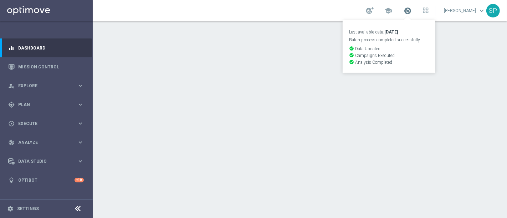
click at [409, 12] on span at bounding box center [408, 11] width 8 height 8
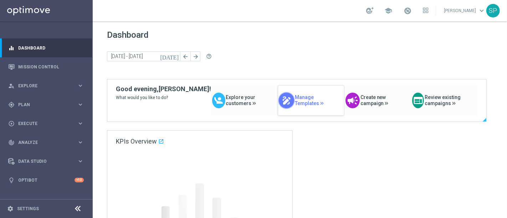
click at [305, 100] on span "Manage Templates" at bounding box center [319, 101] width 49 height 12
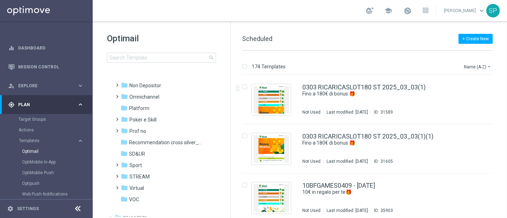
scroll to position [169, 0]
drag, startPoint x: 168, startPoint y: 94, endPoint x: 170, endPoint y: 85, distance: 9.4
click at [170, 85] on div "folder Aesh Test_{X} more_vert folder Bingo e Lotterie more_vert" at bounding box center [162, 61] width 109 height 285
click at [170, 85] on div "folder Non Depositor" at bounding box center [162, 85] width 82 height 8
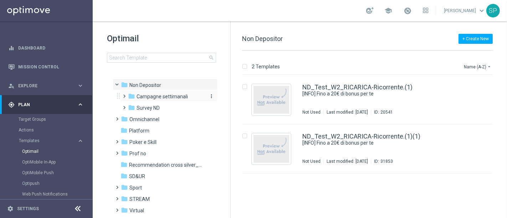
click at [168, 96] on span "Campagne settimanali" at bounding box center [162, 96] width 51 height 6
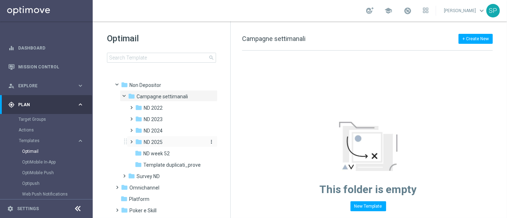
click at [167, 143] on div "folder ND 2025" at bounding box center [170, 142] width 70 height 8
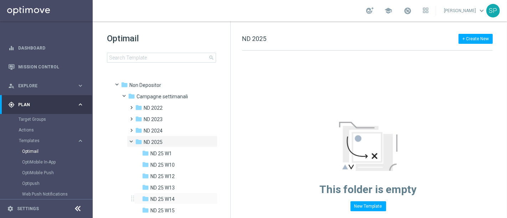
drag, startPoint x: 167, startPoint y: 143, endPoint x: 175, endPoint y: 192, distance: 49.9
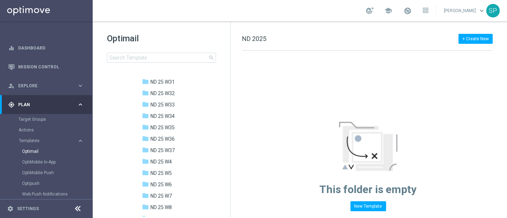
scroll to position [482, 0]
click at [174, 146] on span "ND 25 W37" at bounding box center [163, 149] width 24 height 6
